Goal: Information Seeking & Learning: Learn about a topic

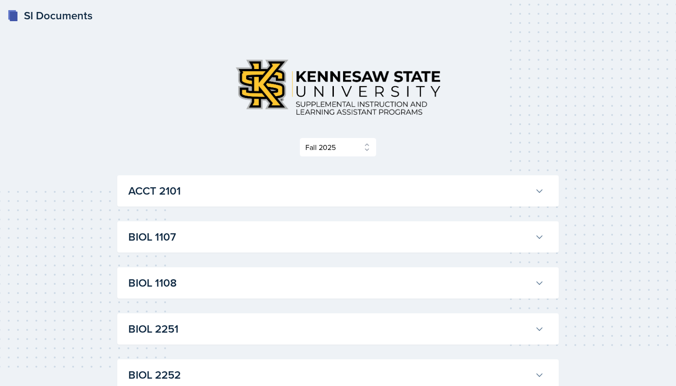
select select "2bed604d-1099-4043-b1bc-2365e8740244"
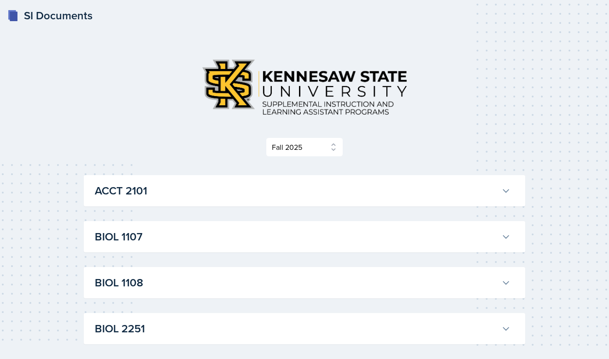
select select "2bed604d-1099-4043-b1bc-2365e8740244"
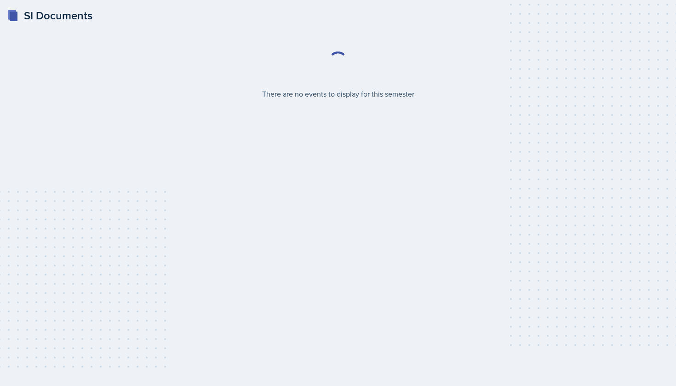
select select "2bed604d-1099-4043-b1bc-2365e8740244"
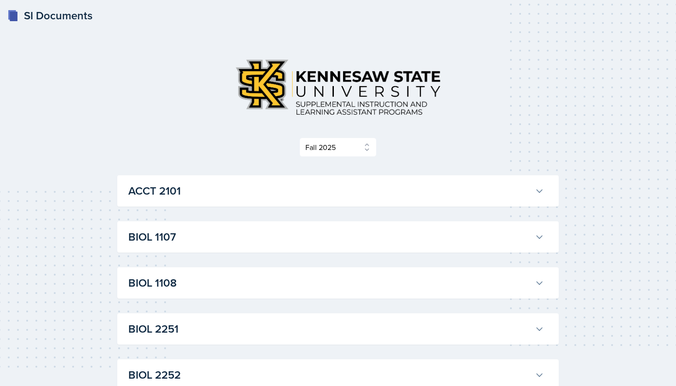
scroll to position [8, 0]
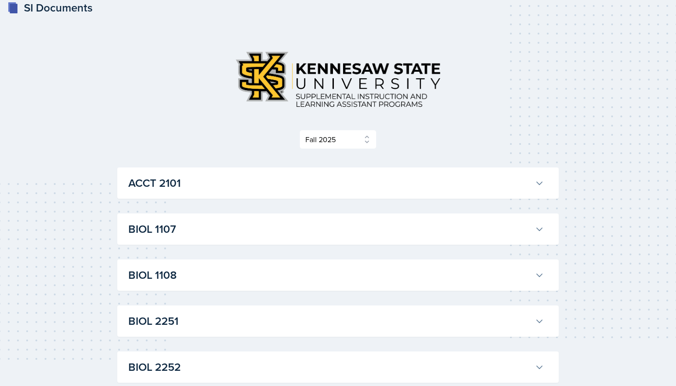
click at [289, 220] on button "BIOL 1107" at bounding box center [335, 229] width 419 height 20
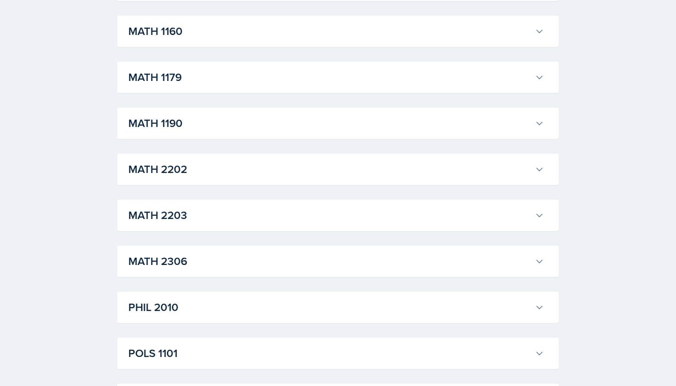
scroll to position [1746, 0]
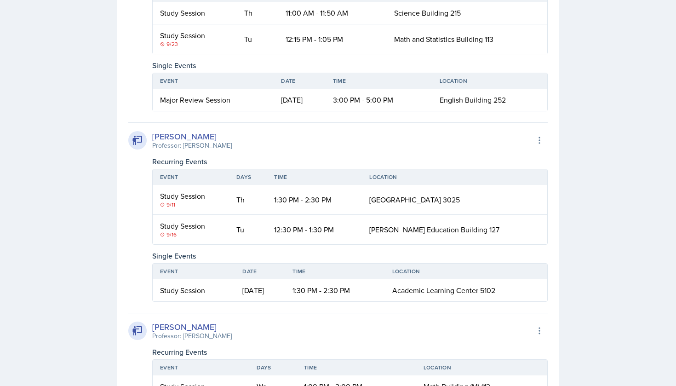
scroll to position [2233, 0]
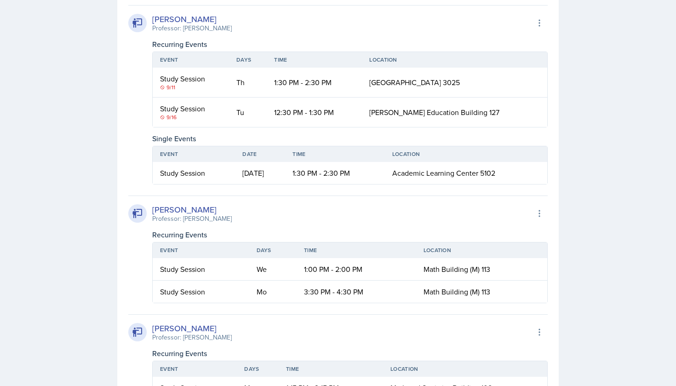
scroll to position [2352, 0]
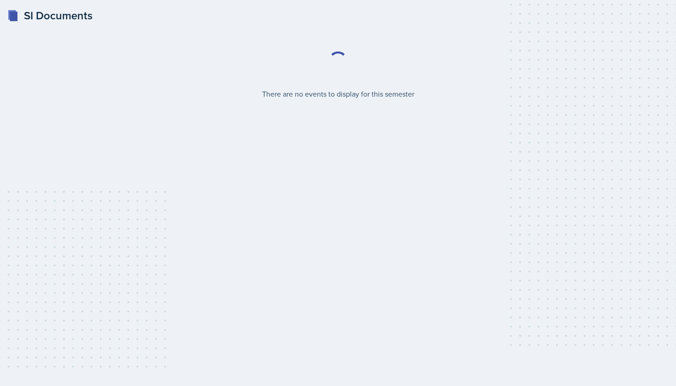
select select "2bed604d-1099-4043-b1bc-2365e8740244"
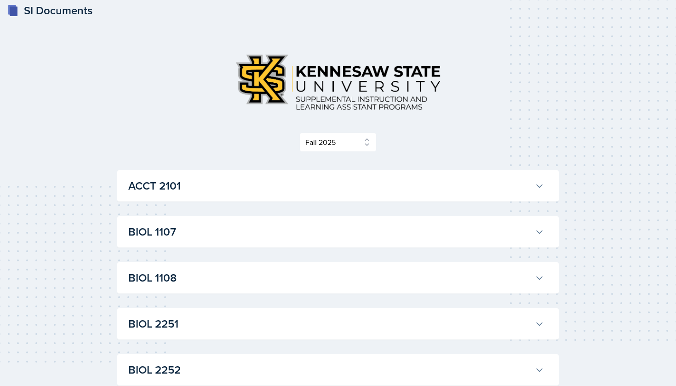
scroll to position [159, 0]
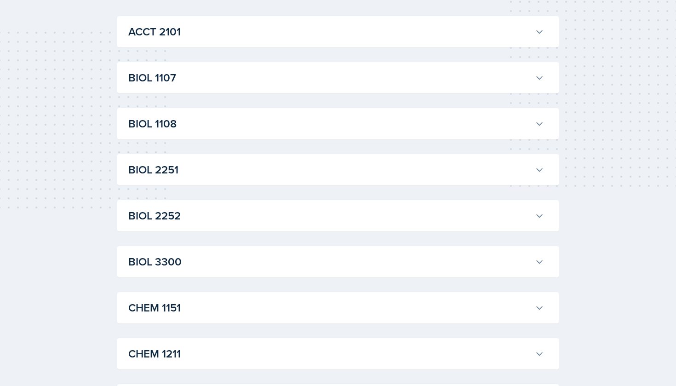
click at [243, 72] on h3 "BIOL 1107" at bounding box center [329, 77] width 403 height 17
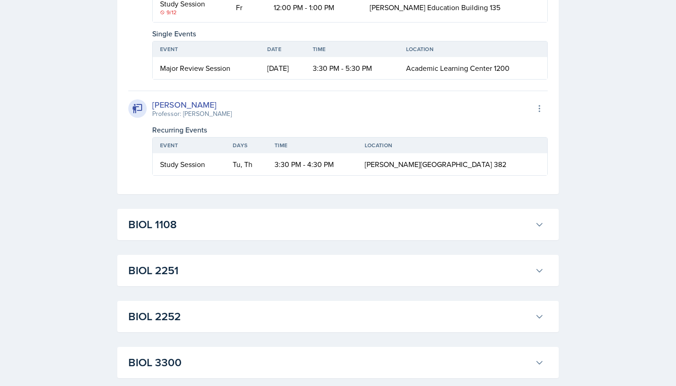
scroll to position [872, 0]
